Goal: Task Accomplishment & Management: Use online tool/utility

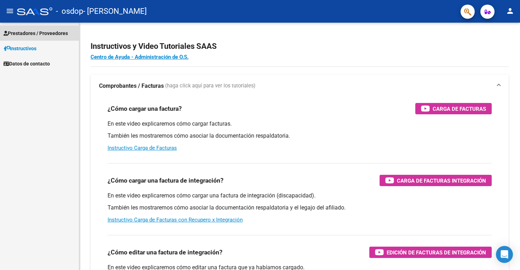
click at [49, 35] on span "Prestadores / Proveedores" at bounding box center [36, 33] width 64 height 8
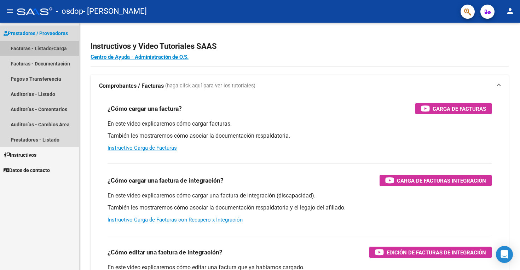
click at [41, 48] on link "Facturas - Listado/Carga" at bounding box center [39, 48] width 79 height 15
